Goal: Transaction & Acquisition: Purchase product/service

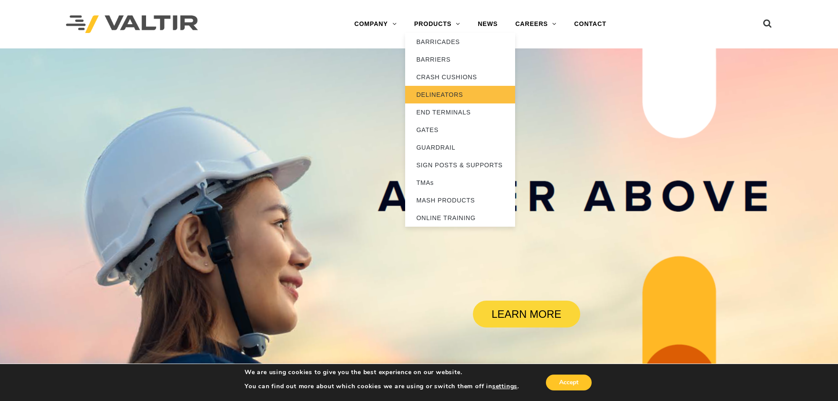
click at [429, 92] on link "DELINEATORS" at bounding box center [460, 95] width 110 height 18
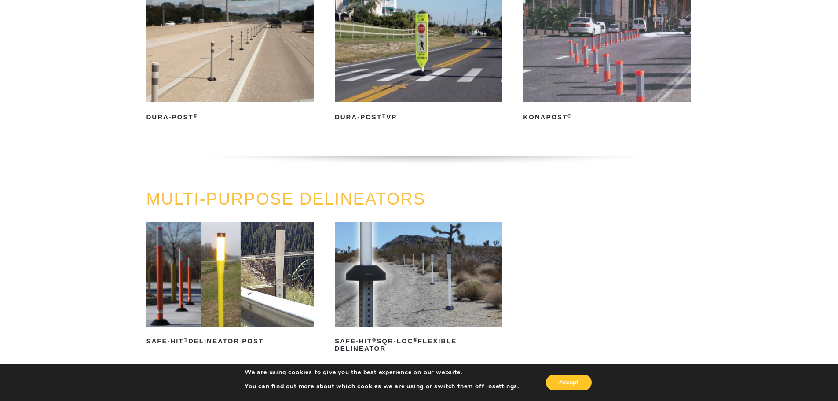
scroll to position [220, 0]
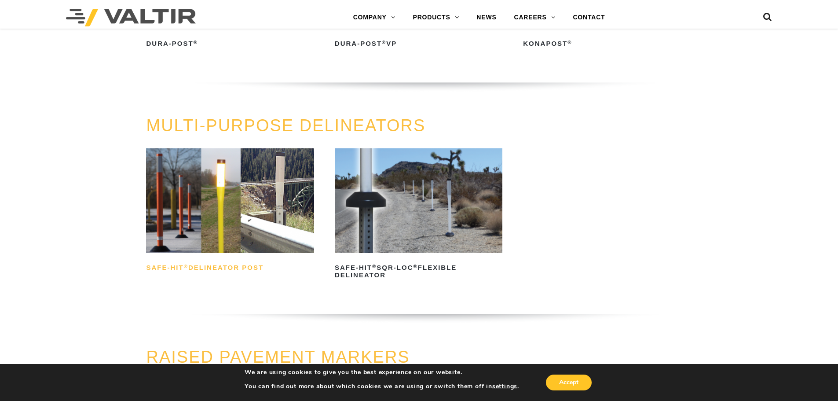
click at [209, 267] on h2 "Safe-Hit ® Delineator Post" at bounding box center [230, 268] width 168 height 14
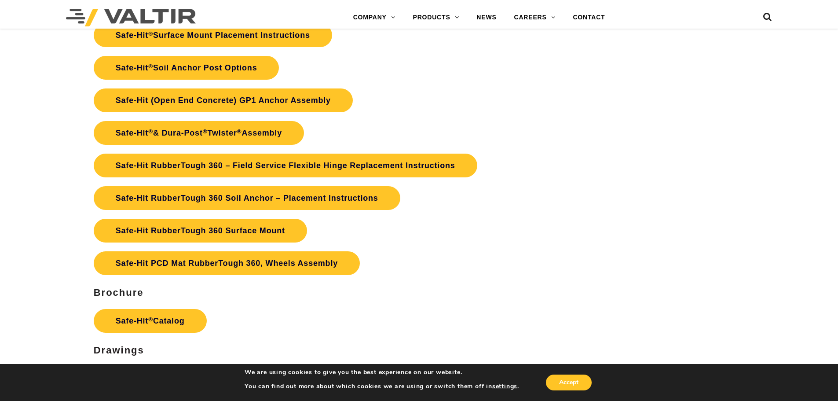
scroll to position [2053, 0]
